Goal: Task Accomplishment & Management: Manage account settings

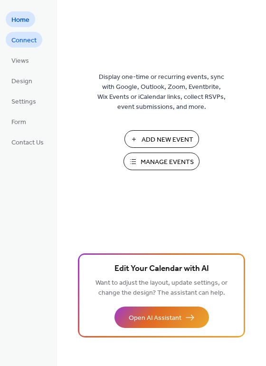
click at [22, 44] on span "Connect" at bounding box center [23, 41] width 25 height 10
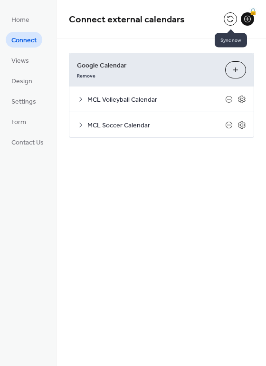
click at [233, 18] on button at bounding box center [230, 18] width 13 height 13
click at [78, 124] on icon at bounding box center [81, 125] width 8 height 8
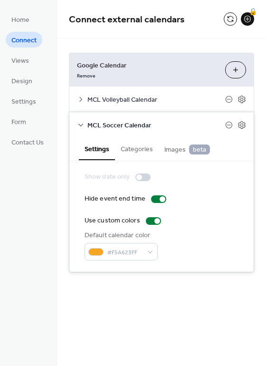
click at [131, 151] on button "Categories" at bounding box center [137, 149] width 44 height 22
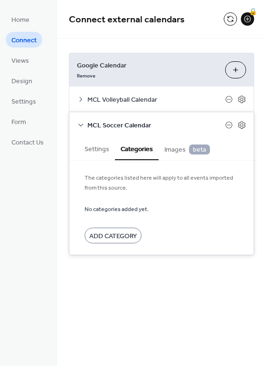
click at [173, 148] on span "Images beta" at bounding box center [188, 150] width 46 height 10
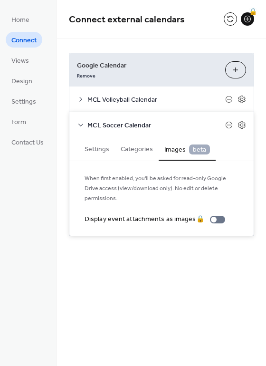
click at [133, 149] on button "Categories" at bounding box center [137, 149] width 44 height 22
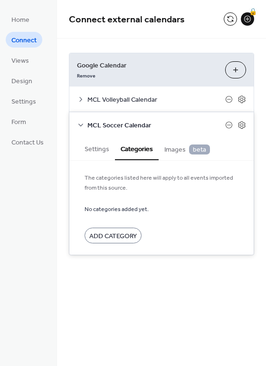
click at [94, 149] on button "Settings" at bounding box center [97, 149] width 36 height 22
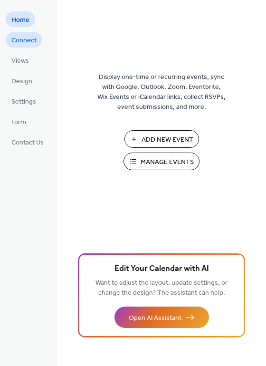
click at [30, 39] on span "Connect" at bounding box center [23, 41] width 25 height 10
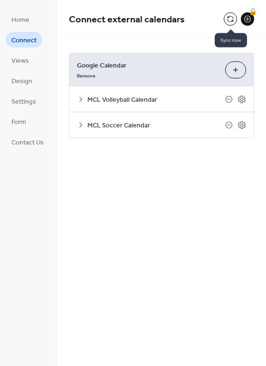
click at [230, 19] on button at bounding box center [230, 18] width 13 height 13
click at [246, 17] on div "🔒" at bounding box center [247, 18] width 13 height 13
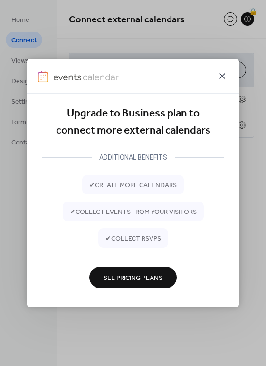
click at [225, 78] on icon at bounding box center [222, 75] width 11 height 11
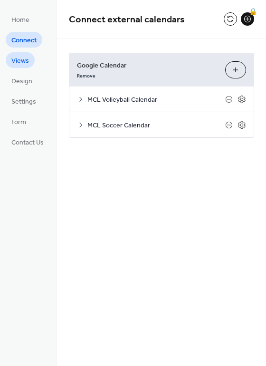
click at [29, 64] on link "Views" at bounding box center [20, 60] width 29 height 16
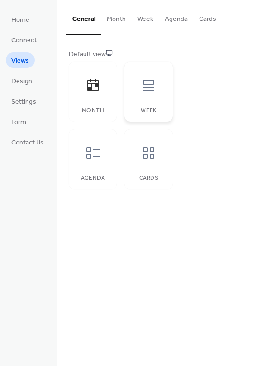
click at [150, 87] on icon at bounding box center [148, 85] width 11 height 11
click at [99, 87] on icon at bounding box center [93, 85] width 15 height 15
click at [93, 156] on icon at bounding box center [93, 153] width 15 height 15
click at [147, 157] on icon at bounding box center [148, 153] width 15 height 15
click at [87, 87] on icon at bounding box center [93, 85] width 15 height 15
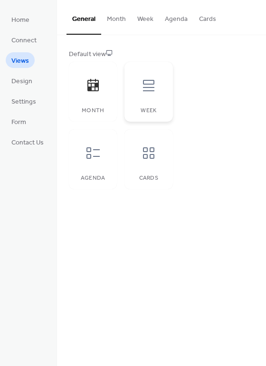
click at [142, 93] on div at bounding box center [149, 85] width 29 height 29
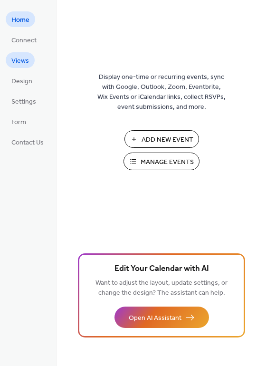
click at [20, 60] on span "Views" at bounding box center [20, 61] width 18 height 10
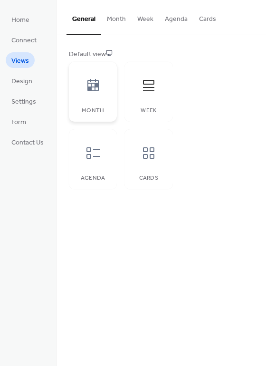
click at [94, 91] on icon at bounding box center [93, 85] width 15 height 15
click at [116, 22] on button "Month" at bounding box center [116, 17] width 30 height 34
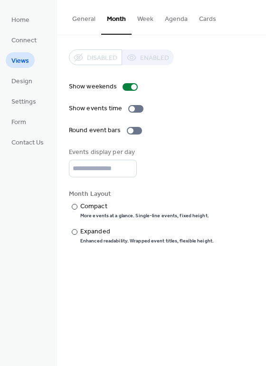
click at [138, 19] on button "Week" at bounding box center [146, 17] width 28 height 34
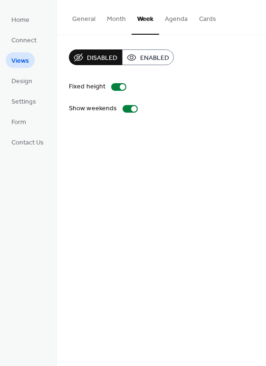
click at [179, 18] on button "Agenda" at bounding box center [176, 17] width 34 height 34
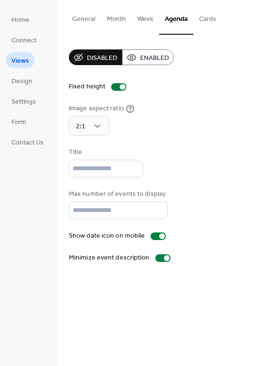
click at [207, 15] on button "Cards" at bounding box center [208, 17] width 29 height 34
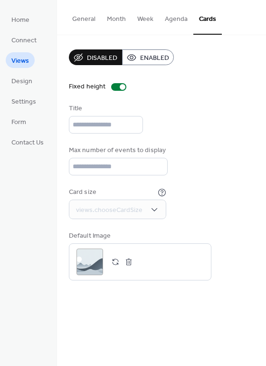
click at [121, 19] on button "Month" at bounding box center [116, 17] width 30 height 34
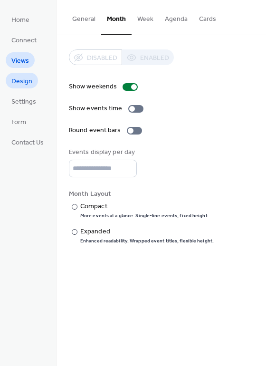
click at [12, 85] on span "Design" at bounding box center [21, 82] width 21 height 10
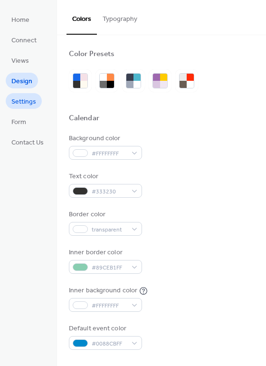
click at [21, 105] on span "Settings" at bounding box center [23, 102] width 25 height 10
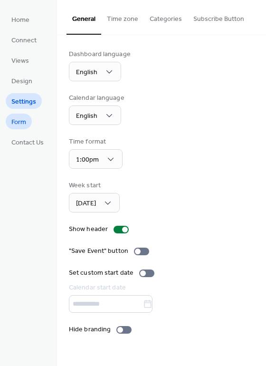
click at [20, 128] on span "Form" at bounding box center [18, 123] width 15 height 10
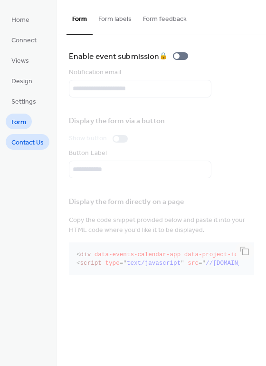
click at [21, 144] on span "Contact Us" at bounding box center [27, 143] width 32 height 10
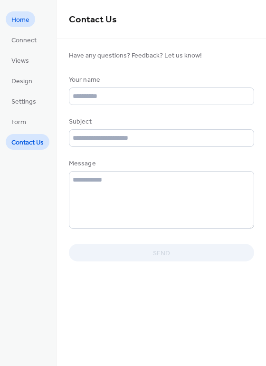
click at [24, 24] on span "Home" at bounding box center [20, 20] width 18 height 10
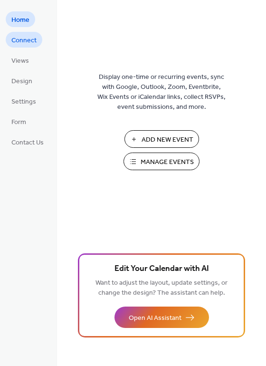
click at [16, 39] on span "Connect" at bounding box center [23, 41] width 25 height 10
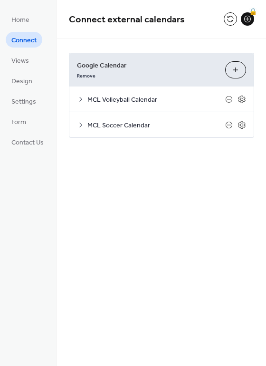
click at [229, 18] on button at bounding box center [230, 18] width 13 height 13
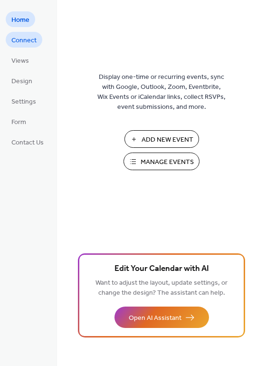
click at [24, 43] on span "Connect" at bounding box center [23, 41] width 25 height 10
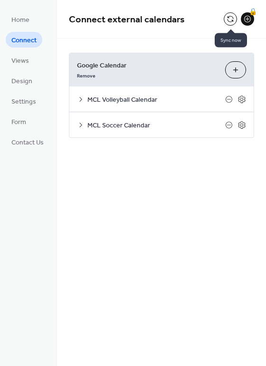
click at [230, 20] on button at bounding box center [230, 18] width 13 height 13
click at [16, 57] on span "Views" at bounding box center [20, 61] width 18 height 10
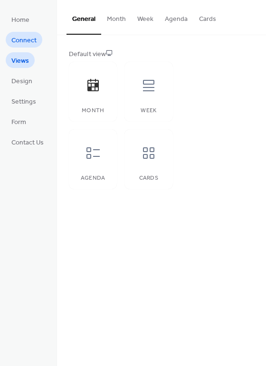
drag, startPoint x: 19, startPoint y: 40, endPoint x: 19, endPoint y: 36, distance: 4.8
click at [19, 40] on span "Connect" at bounding box center [23, 41] width 25 height 10
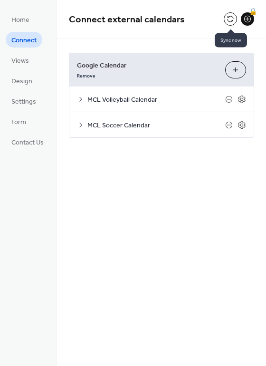
click at [230, 18] on button at bounding box center [230, 18] width 13 height 13
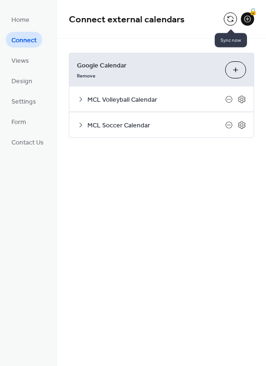
click at [230, 18] on button at bounding box center [230, 18] width 13 height 13
click at [232, 18] on button at bounding box center [230, 18] width 13 height 13
